Goal: Transaction & Acquisition: Purchase product/service

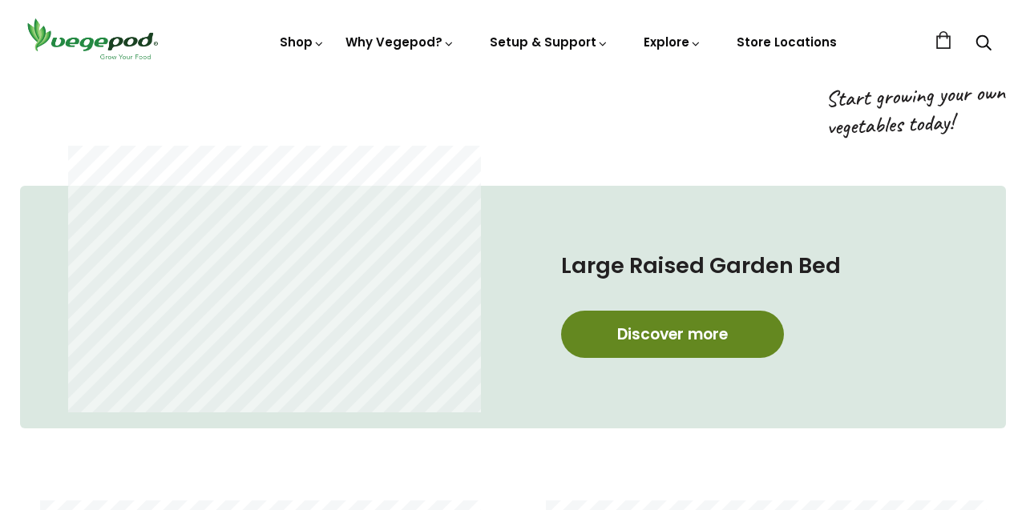
scroll to position [739, 0]
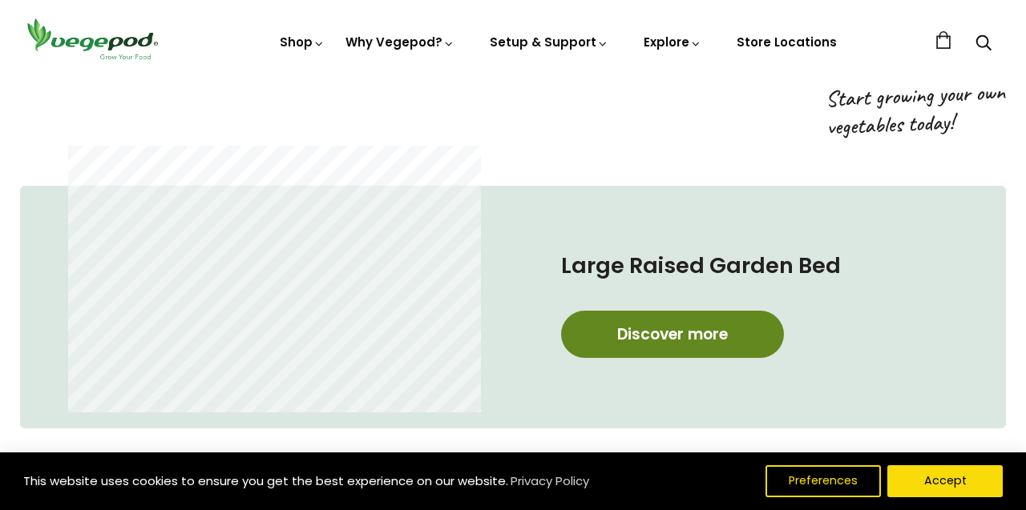
click at [670, 325] on link "Discover more" at bounding box center [672, 334] width 223 height 47
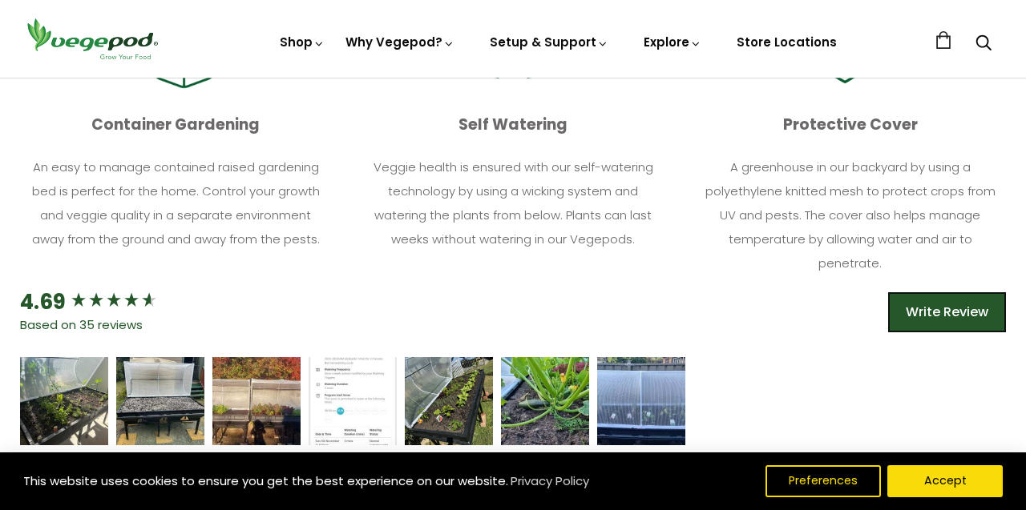
scroll to position [940, 0]
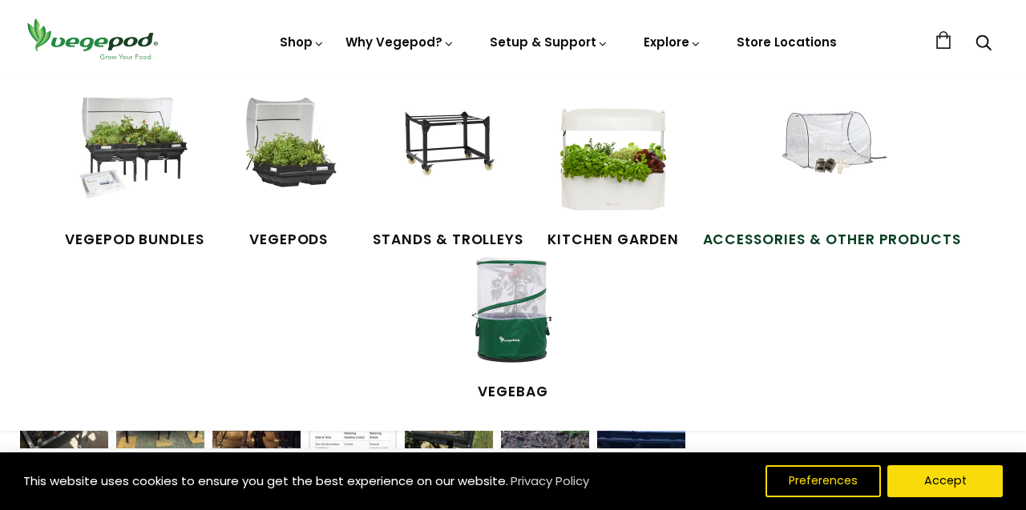
click at [884, 233] on span "Accessories & Other Products" at bounding box center [832, 240] width 259 height 21
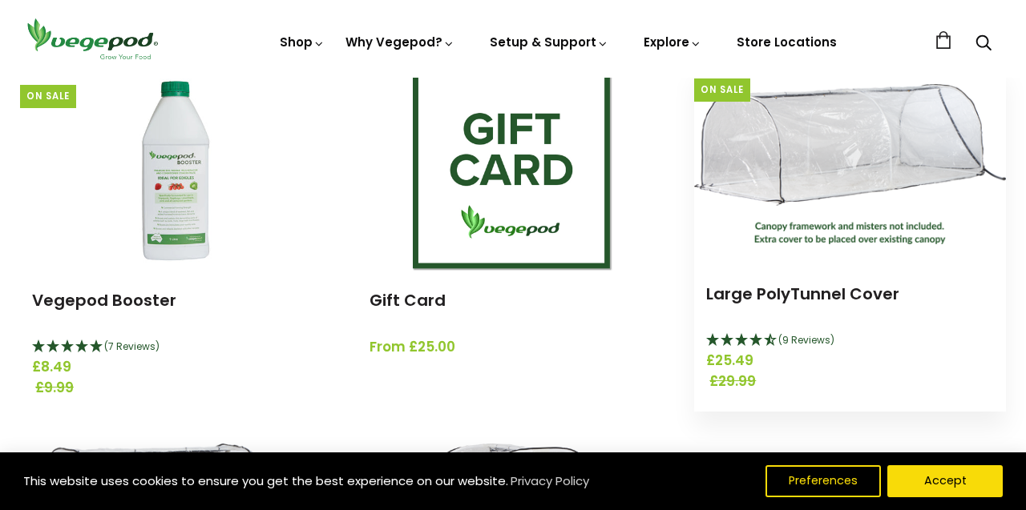
scroll to position [244, 0]
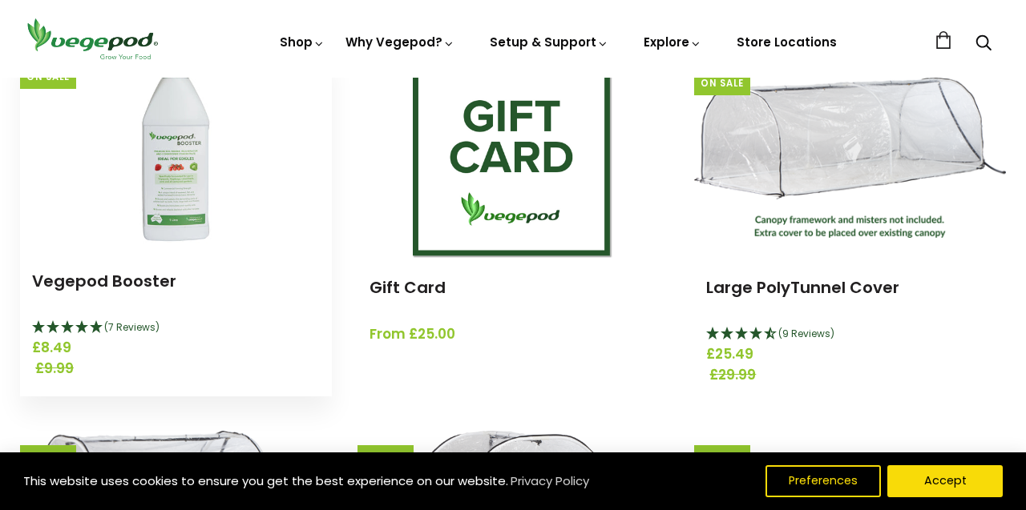
click at [197, 211] on img at bounding box center [175, 151] width 200 height 200
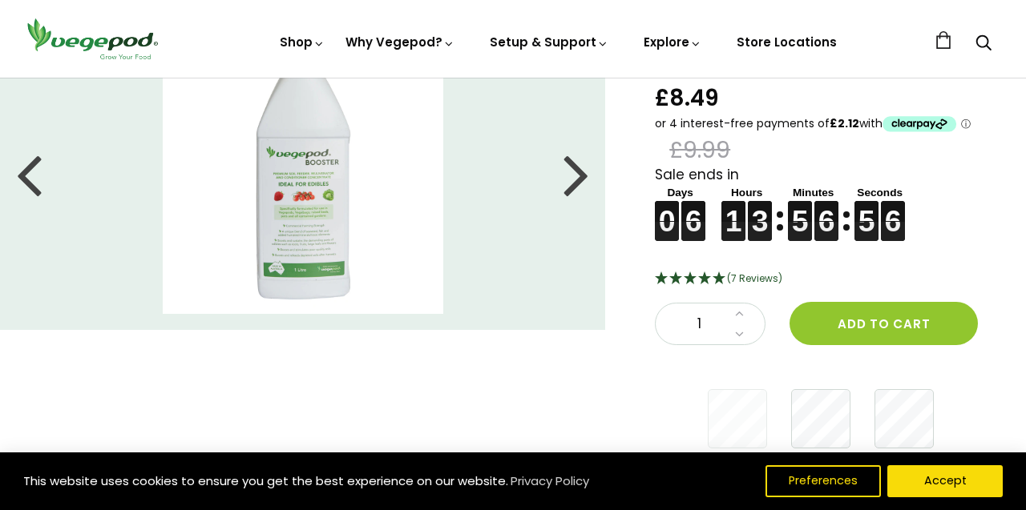
scroll to position [92, 0]
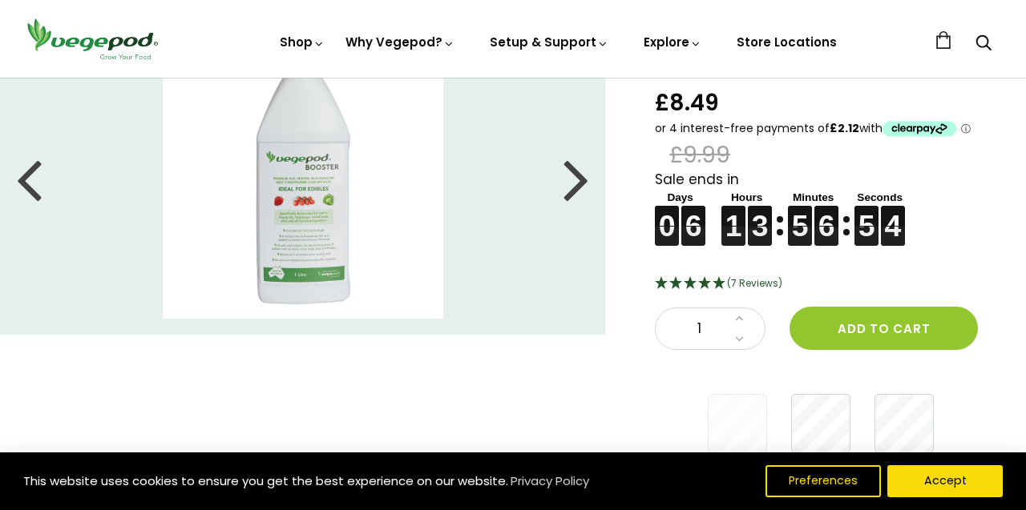
click at [574, 189] on div at bounding box center [576, 179] width 26 height 72
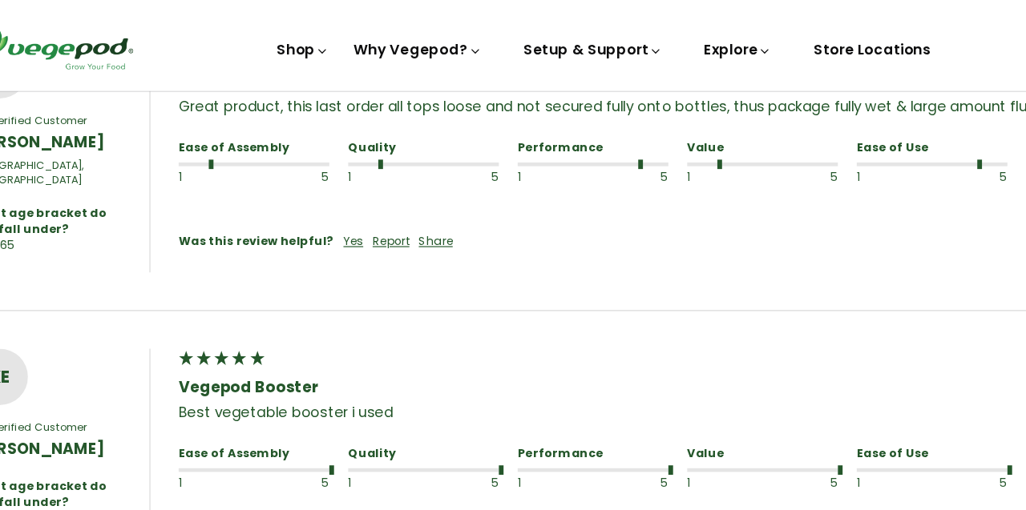
scroll to position [1053, 0]
